Goal: Transaction & Acquisition: Purchase product/service

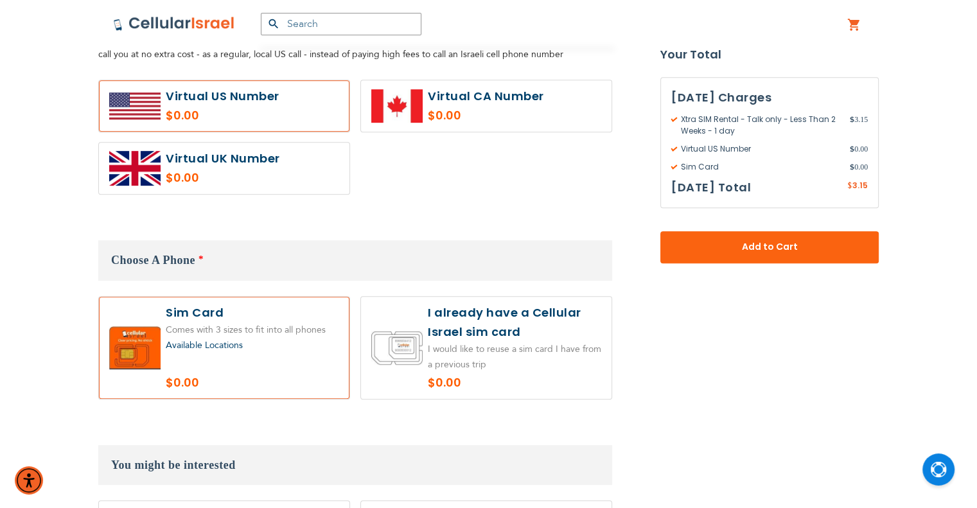
scroll to position [707, 0]
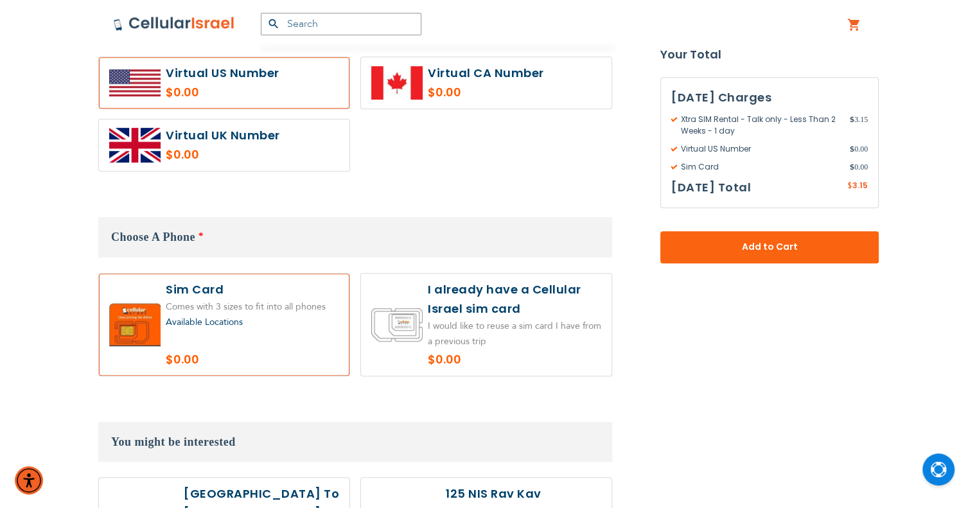
click at [506, 320] on label at bounding box center [486, 325] width 251 height 102
radio input "true"
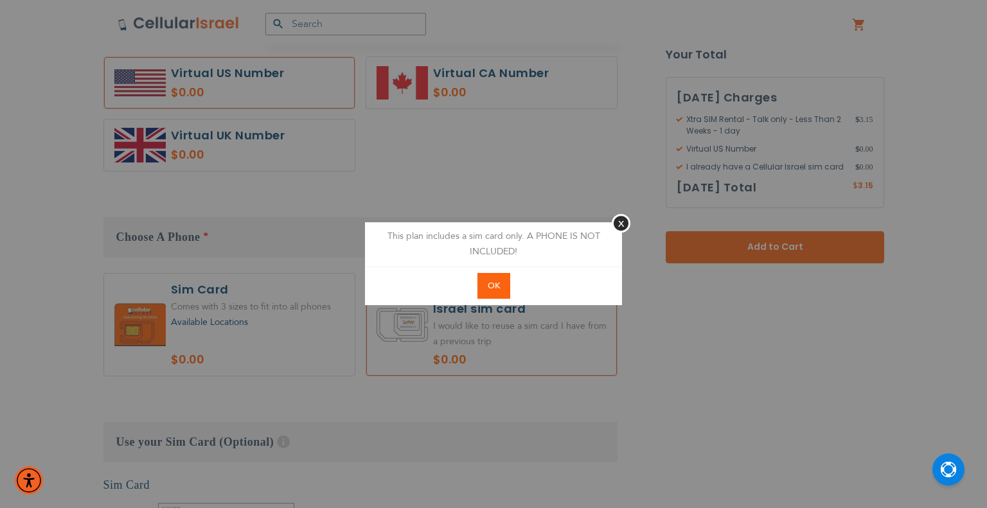
click at [501, 283] on button "OK" at bounding box center [493, 286] width 33 height 26
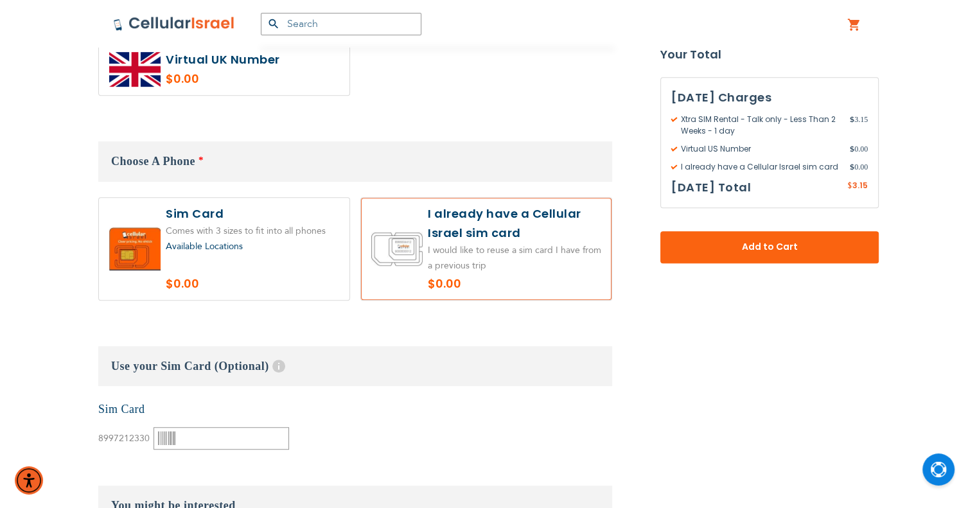
scroll to position [900, 0]
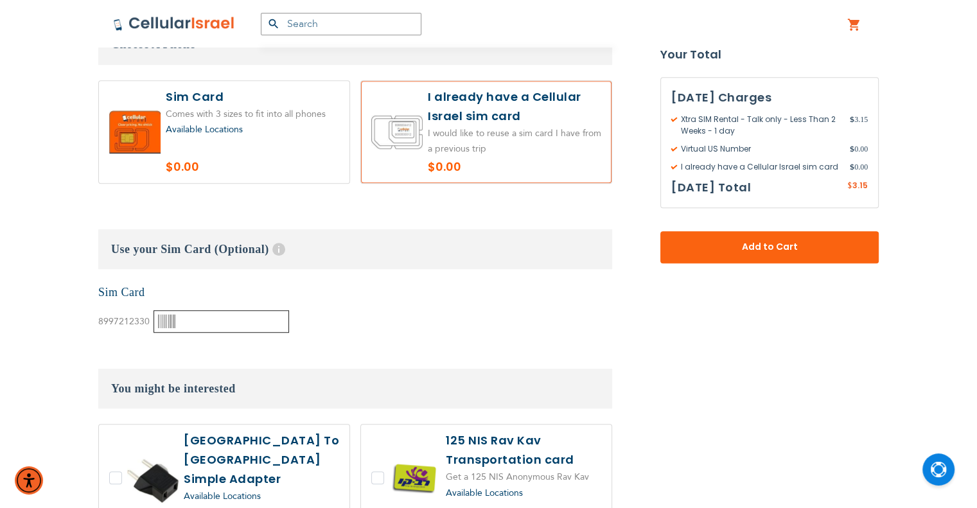
click at [219, 323] on input "text" at bounding box center [222, 321] width 136 height 22
paste input "89972123300002820728"
type input "89972123300002820728"
drag, startPoint x: 321, startPoint y: 320, endPoint x: 335, endPoint y: 316, distance: 14.7
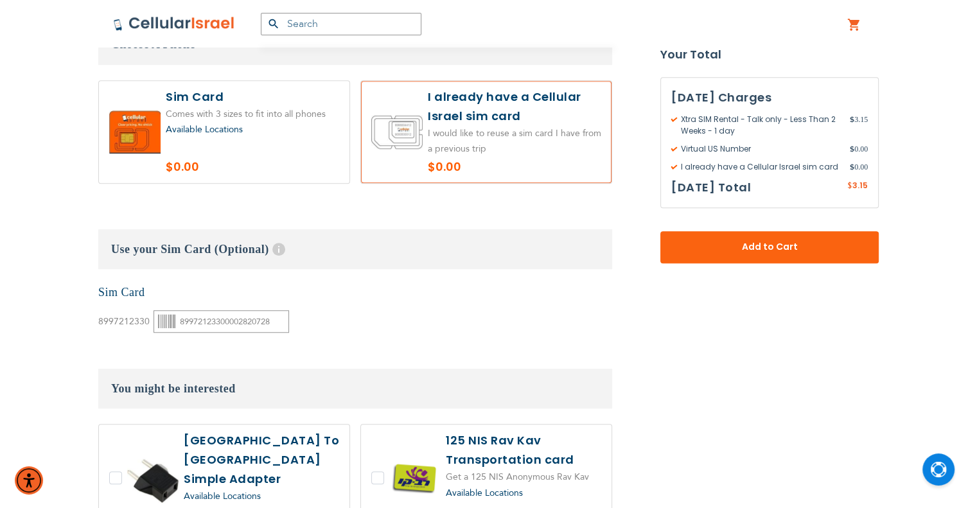
click at [321, 319] on div "None Sim Card 8997212330" at bounding box center [355, 309] width 514 height 49
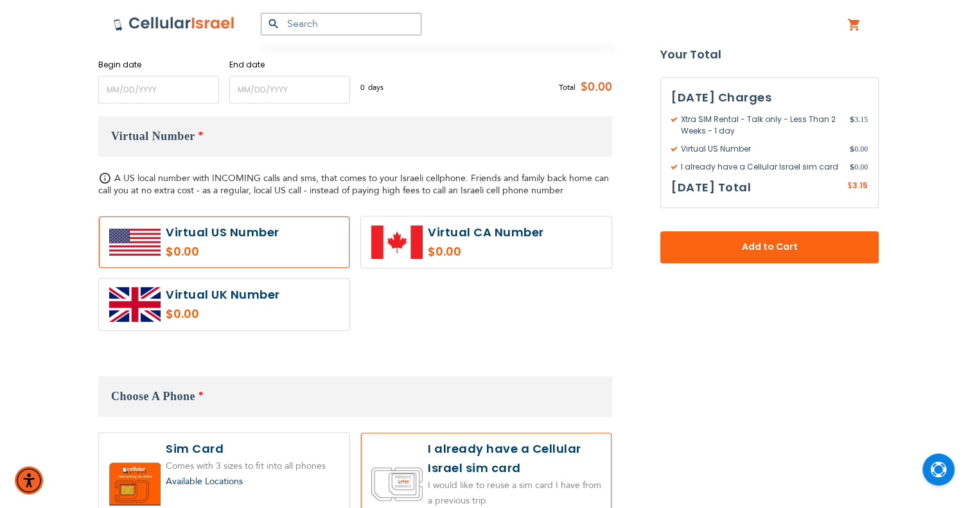
scroll to position [321, 0]
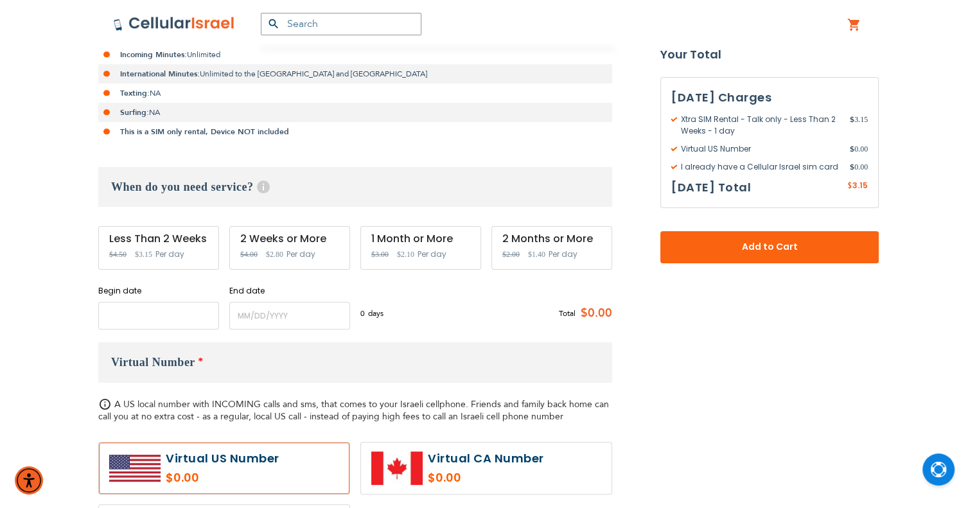
click at [170, 317] on input "name" at bounding box center [158, 316] width 121 height 28
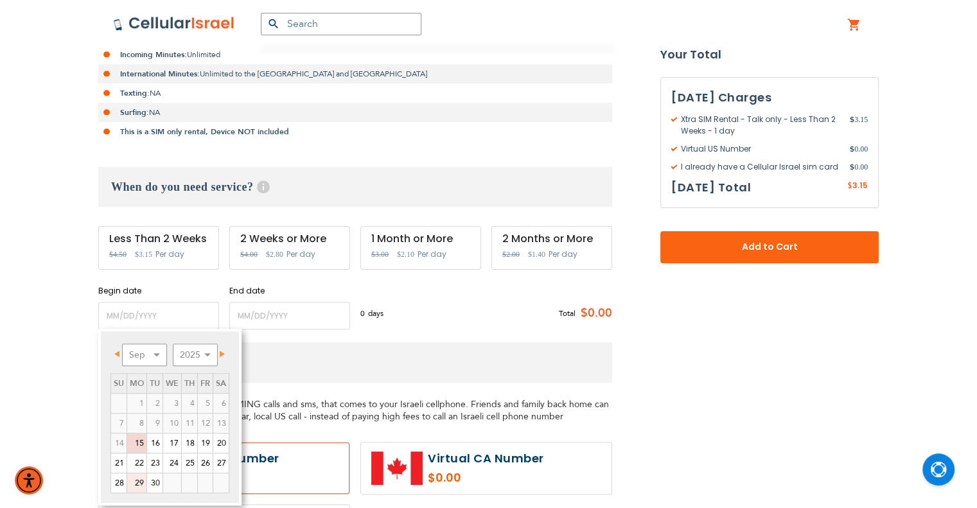
click at [133, 483] on link "29" at bounding box center [136, 483] width 19 height 19
type input "[DATE]"
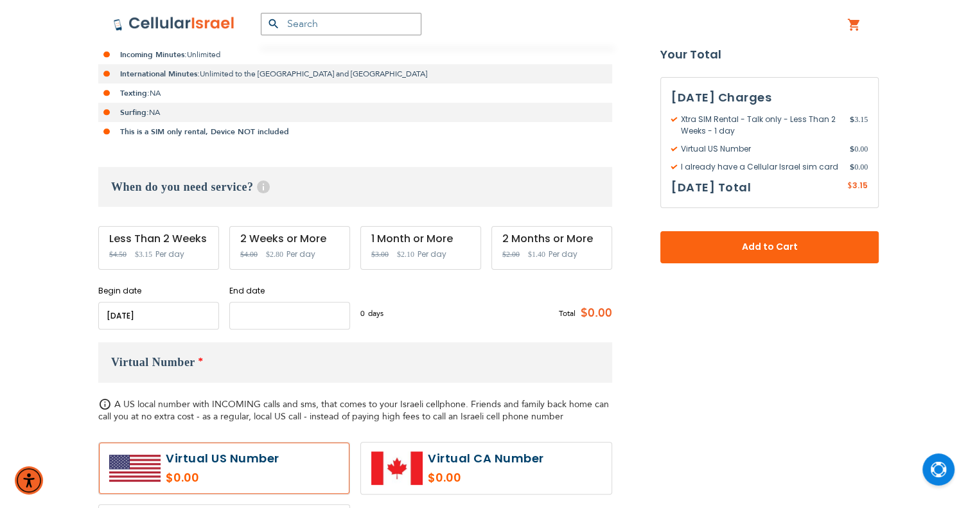
click at [266, 317] on input "name" at bounding box center [289, 316] width 121 height 28
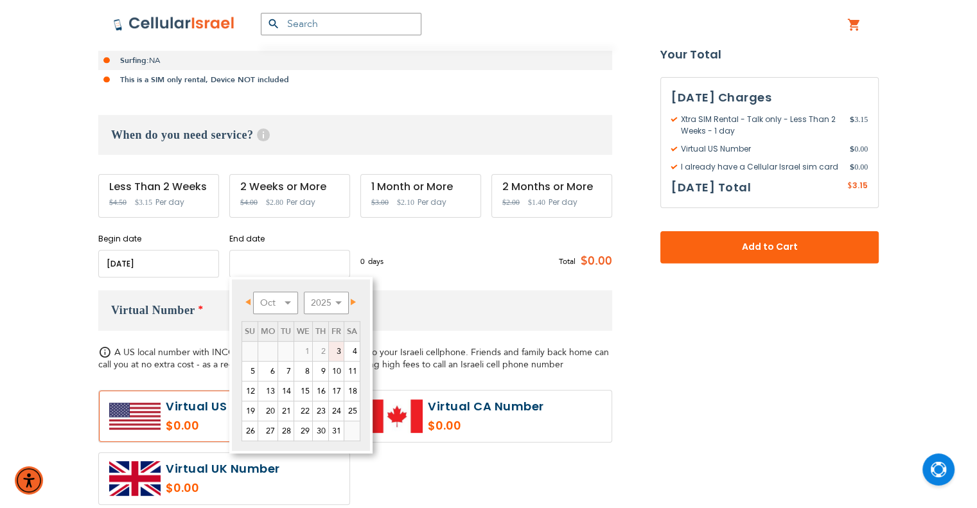
scroll to position [450, 0]
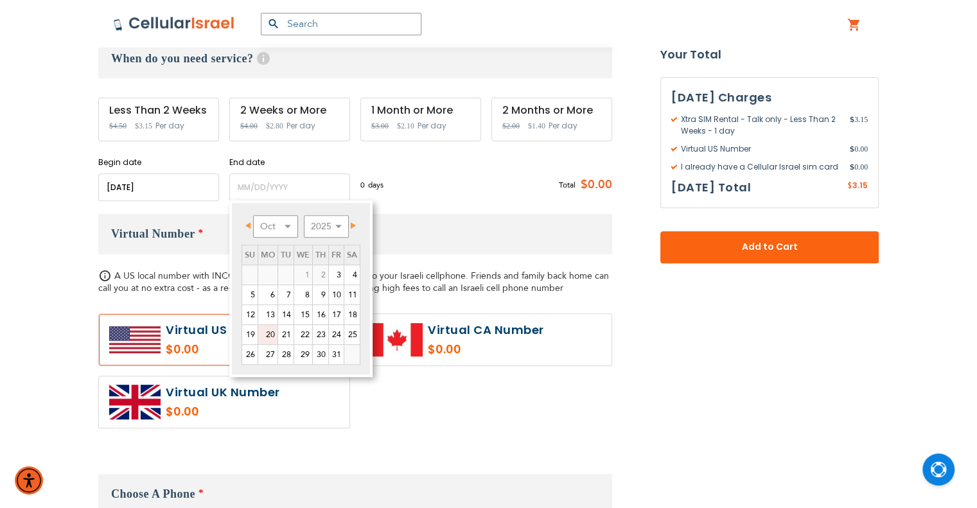
click at [271, 334] on link "20" at bounding box center [267, 334] width 19 height 19
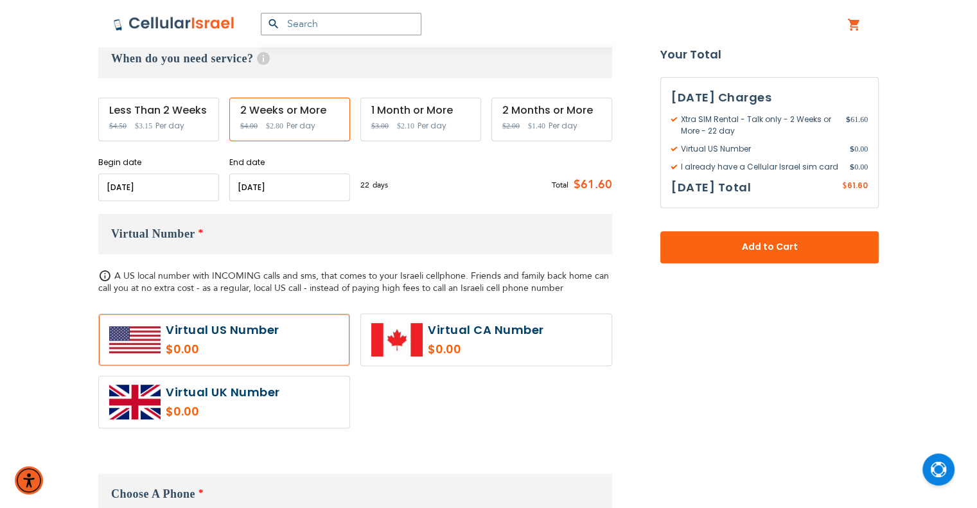
click at [303, 191] on input "name" at bounding box center [289, 188] width 121 height 28
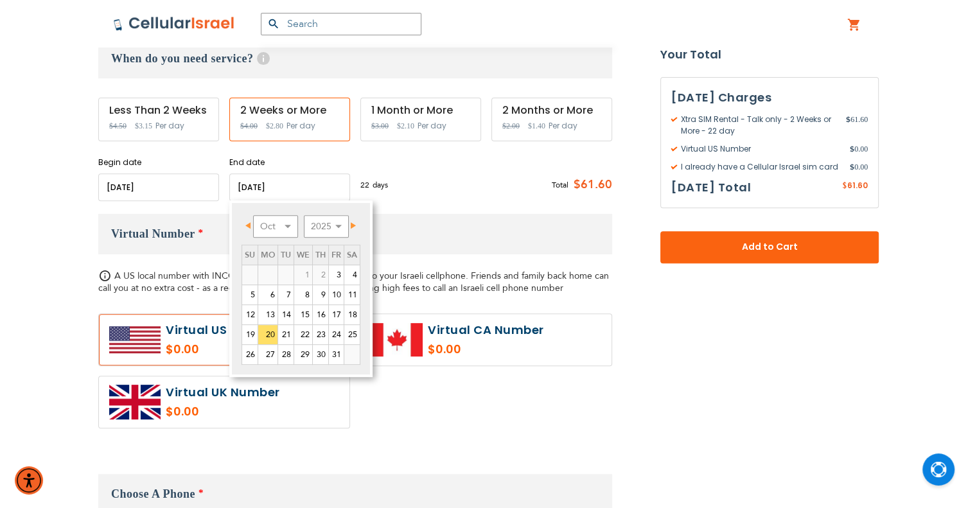
click at [303, 191] on input "name" at bounding box center [289, 188] width 121 height 28
click at [438, 182] on div "22 days $2.8 per day Total $61.60" at bounding box center [487, 185] width 252 height 31
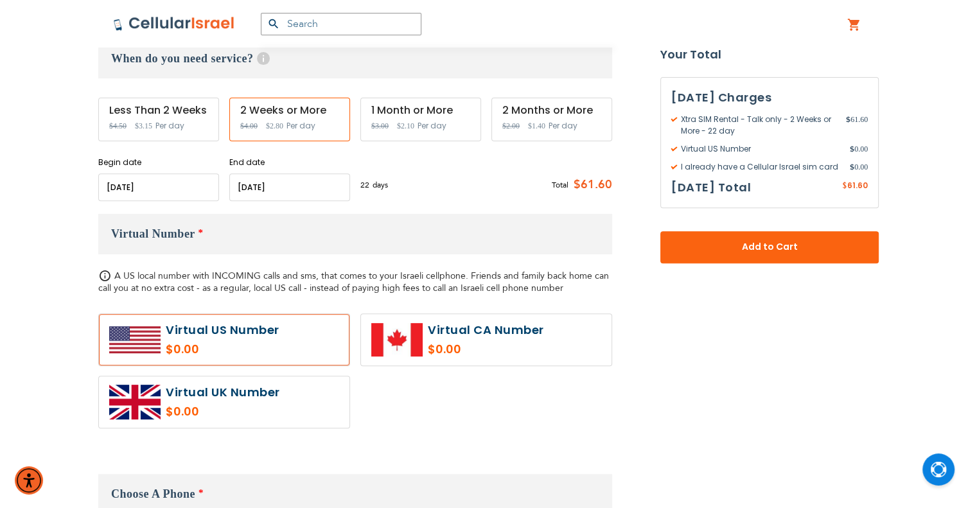
click at [271, 181] on input "name" at bounding box center [289, 188] width 121 height 28
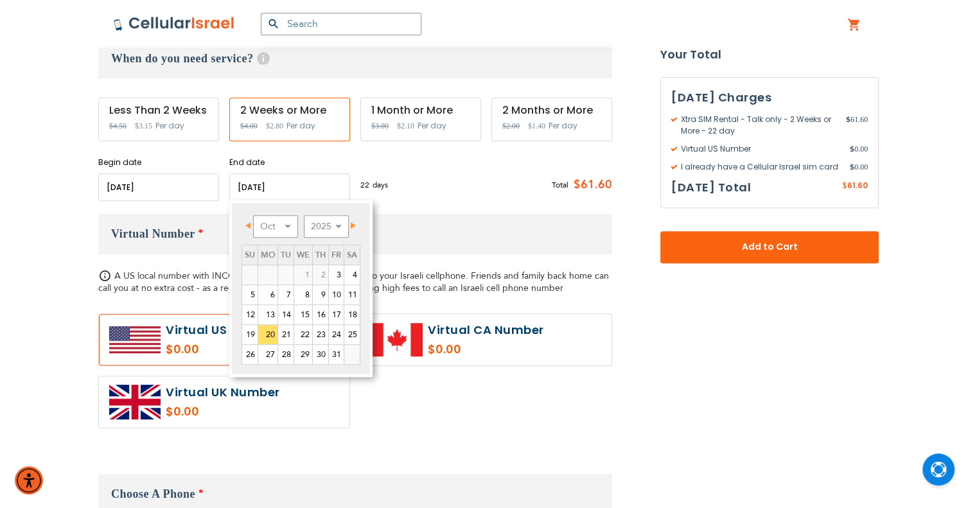
click at [271, 182] on input "name" at bounding box center [289, 188] width 121 height 28
click at [449, 198] on div "22 days $2.8 per day Total $61.60" at bounding box center [487, 185] width 252 height 31
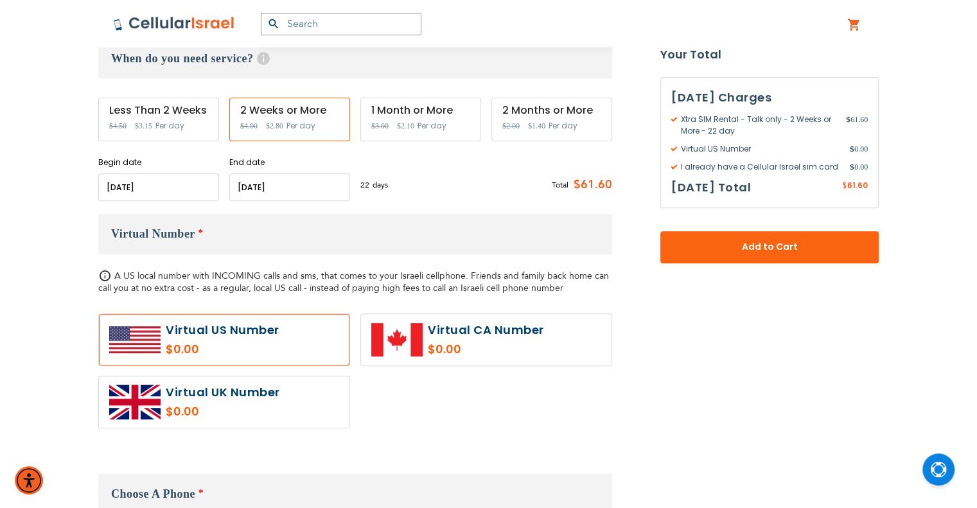
click at [283, 193] on input "name" at bounding box center [289, 188] width 121 height 28
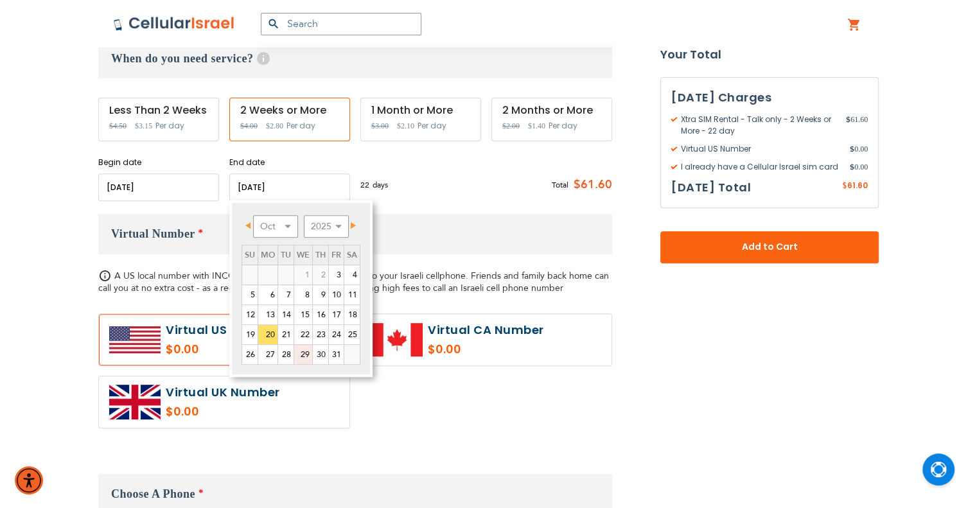
click at [308, 358] on link "29" at bounding box center [303, 354] width 18 height 19
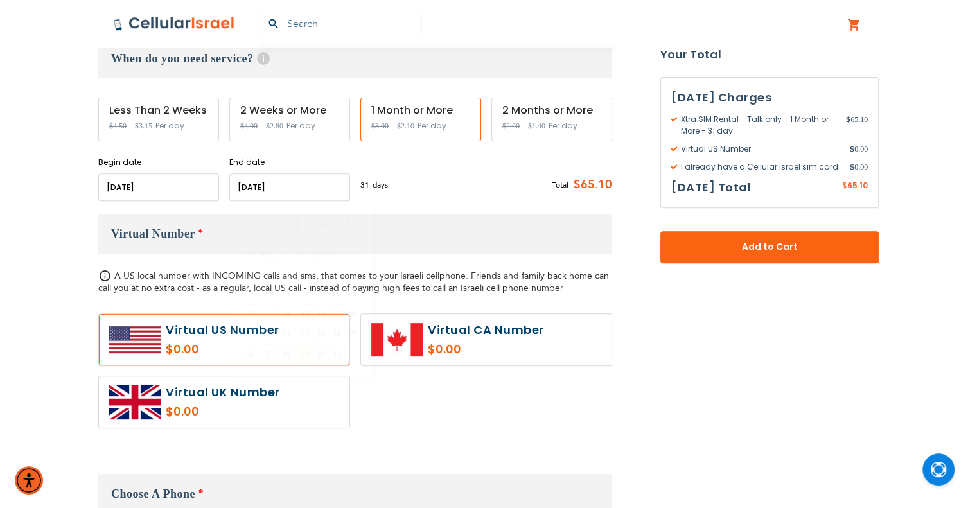
click at [257, 186] on input "name" at bounding box center [289, 188] width 121 height 28
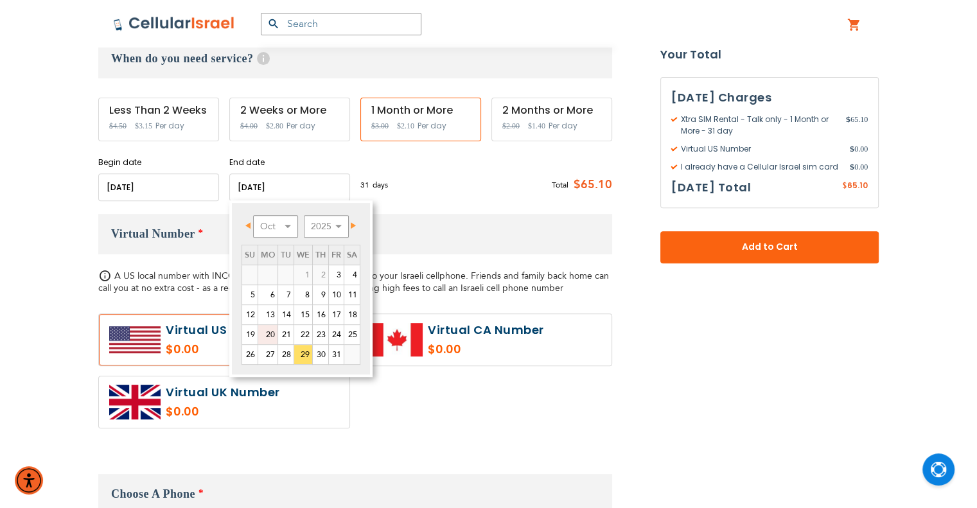
click at [274, 332] on link "20" at bounding box center [267, 334] width 19 height 19
type input "[DATE]"
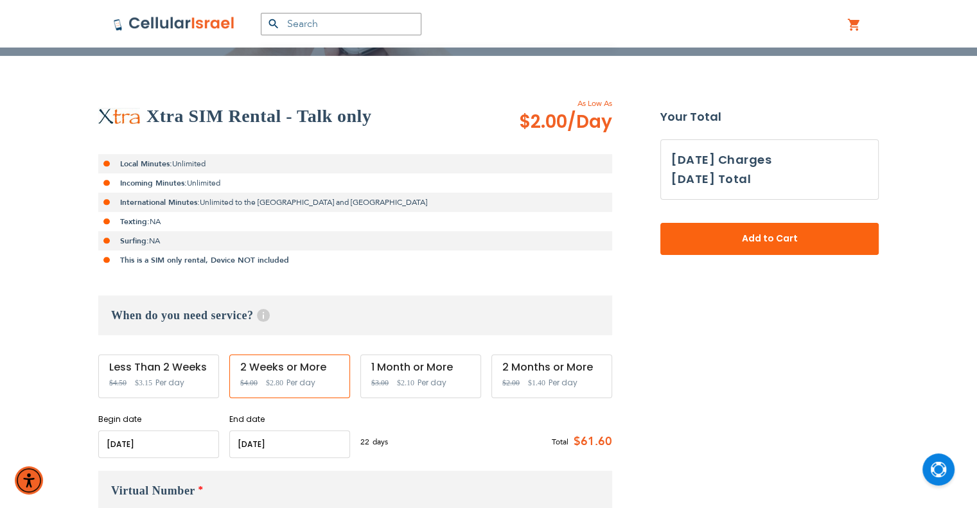
scroll to position [257, 0]
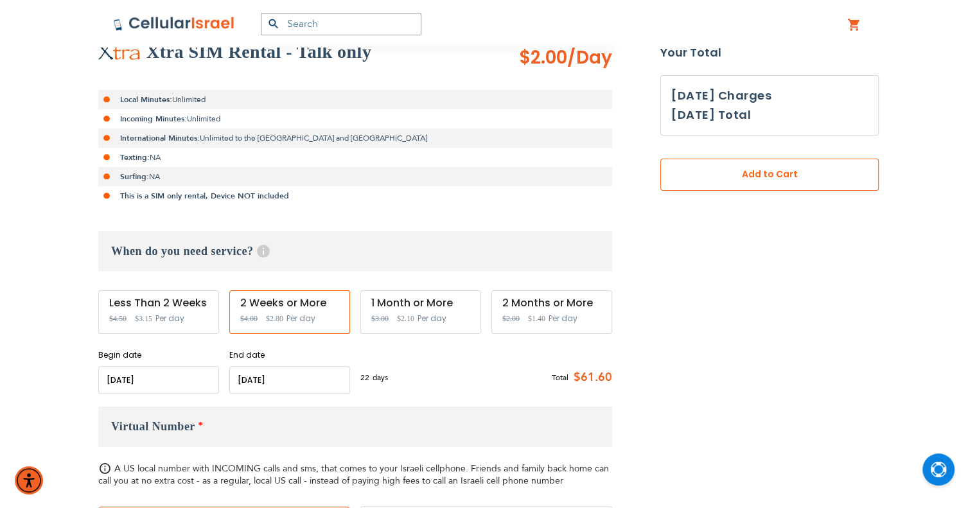
click at [742, 174] on span "Add to Cart" at bounding box center [770, 174] width 134 height 13
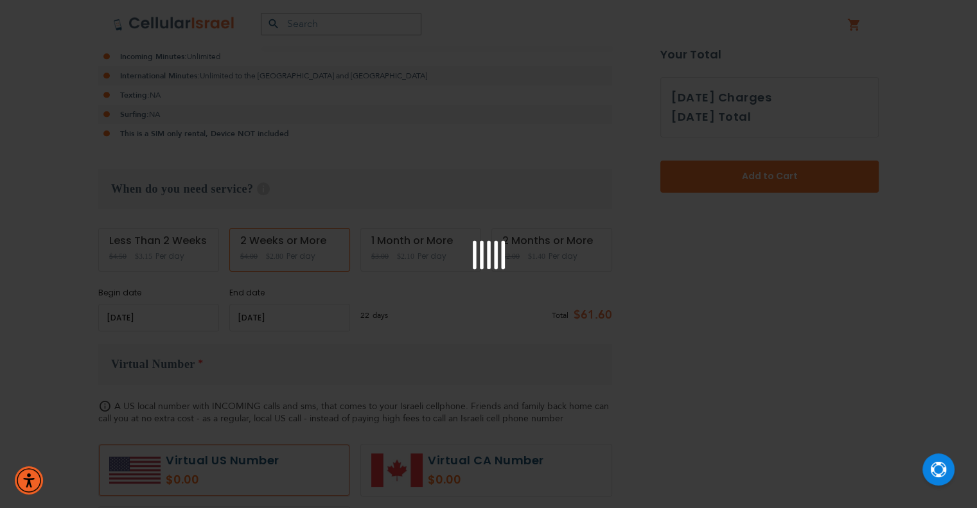
scroll to position [450, 0]
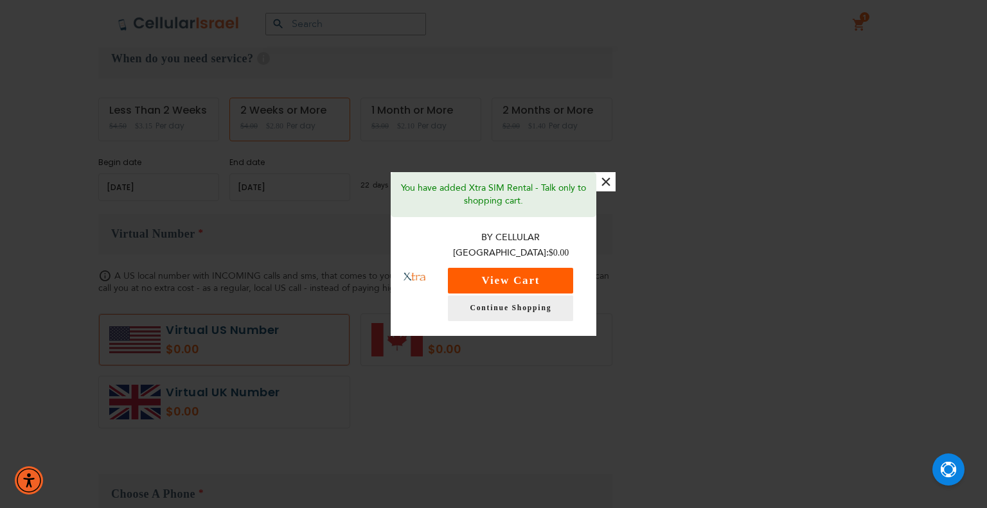
click at [567, 269] on button "View Cart" at bounding box center [510, 281] width 125 height 26
